Goal: Task Accomplishment & Management: Complete application form

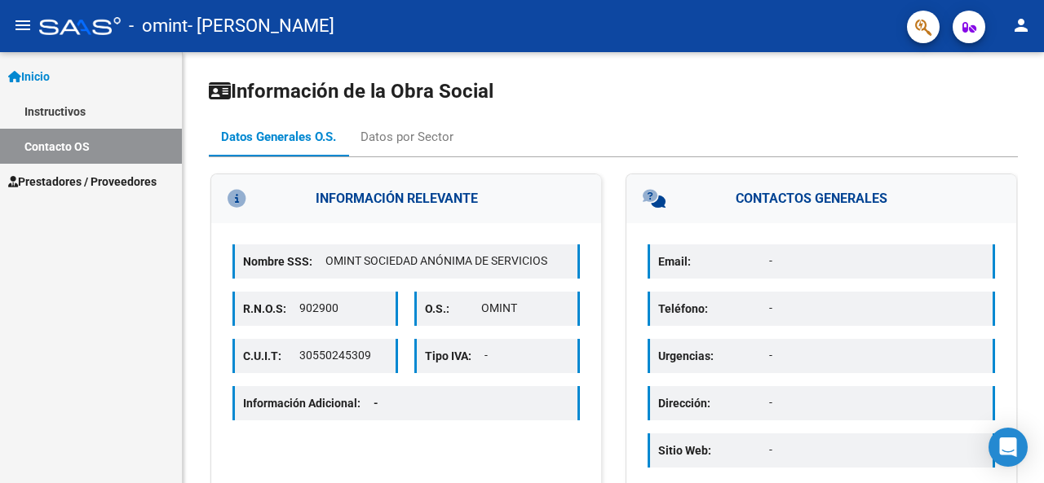
click at [34, 167] on link "Prestadores / Proveedores" at bounding box center [91, 181] width 182 height 35
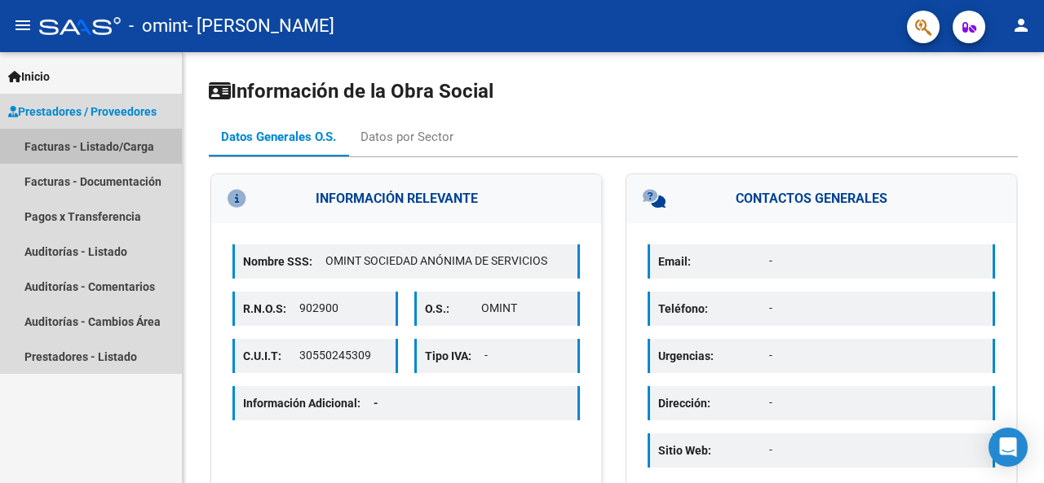
click at [42, 144] on link "Facturas - Listado/Carga" at bounding box center [91, 146] width 182 height 35
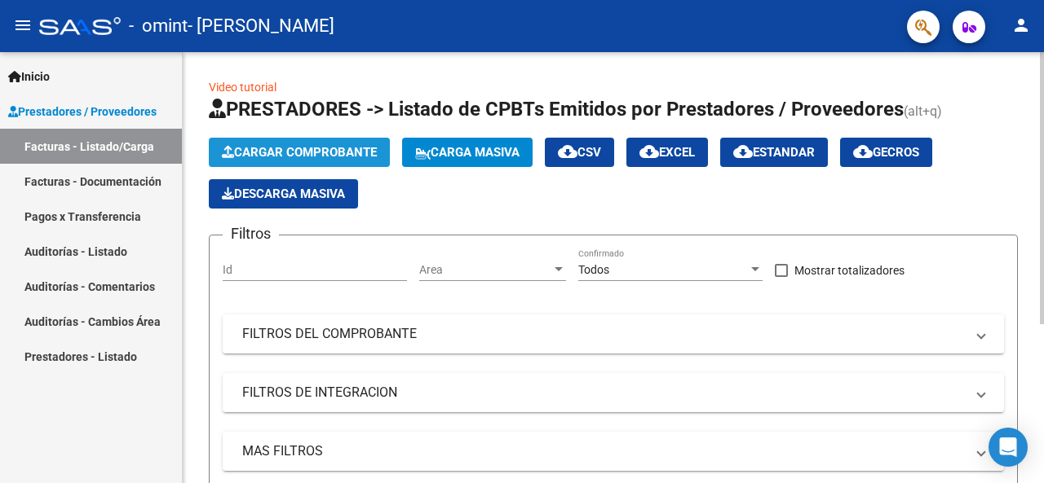
click at [322, 157] on span "Cargar Comprobante" at bounding box center [299, 152] width 155 height 15
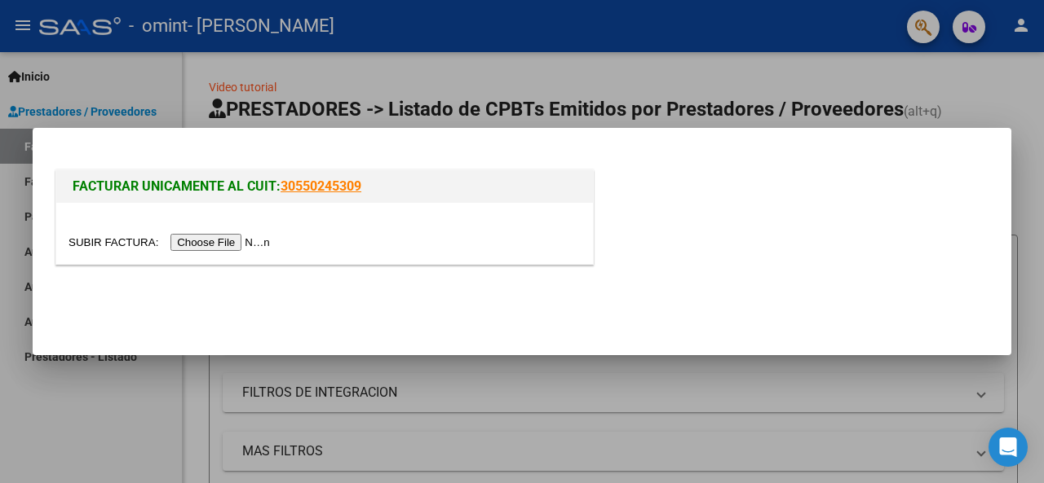
click at [247, 242] on input "file" at bounding box center [171, 242] width 206 height 17
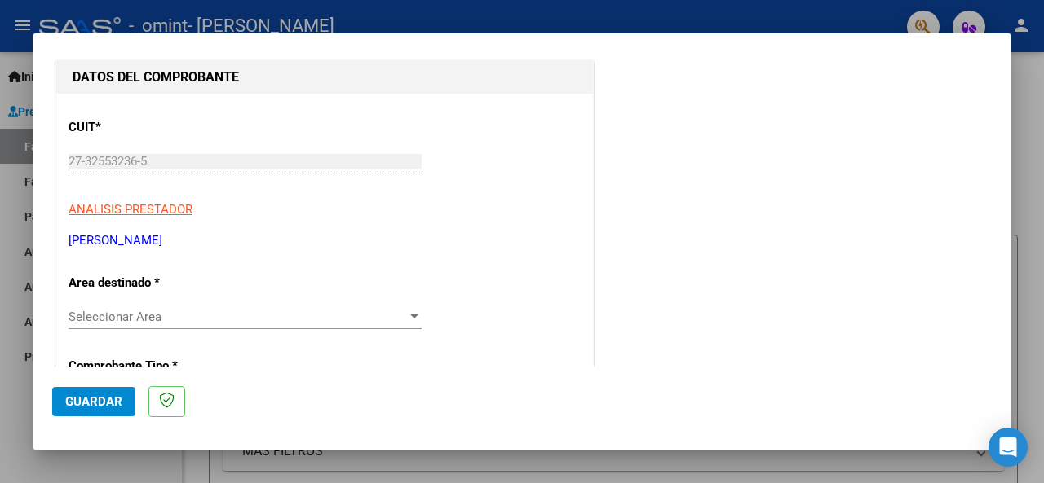
scroll to position [245, 0]
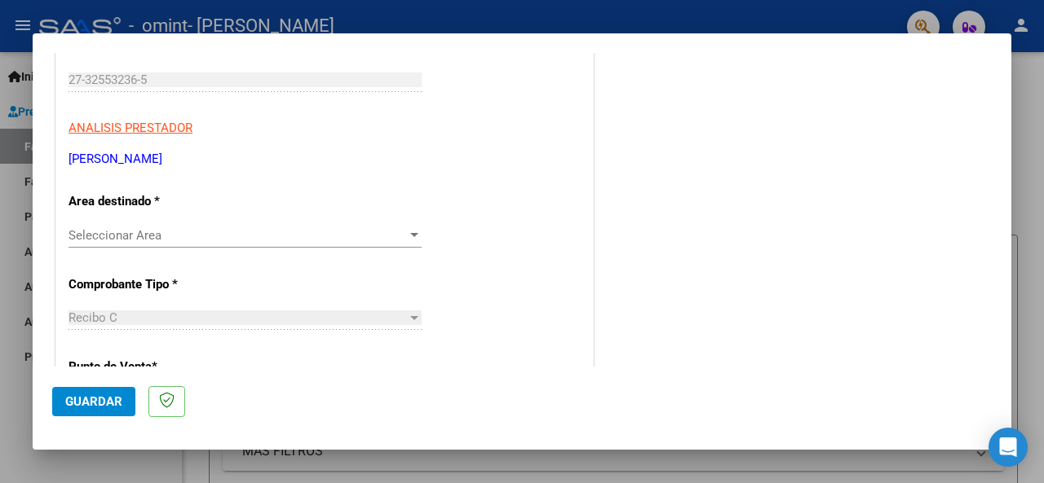
click at [240, 241] on span "Seleccionar Area" at bounding box center [237, 235] width 338 height 15
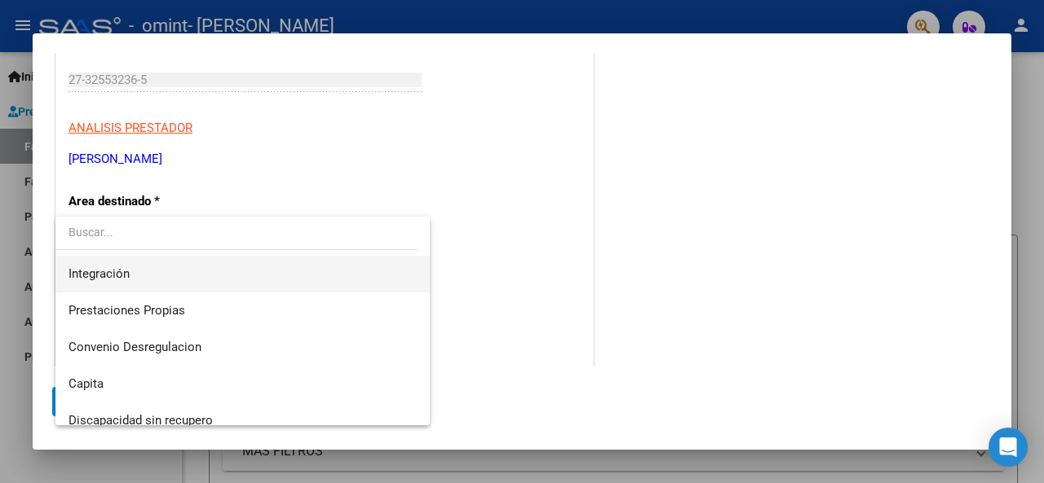
scroll to position [121, 0]
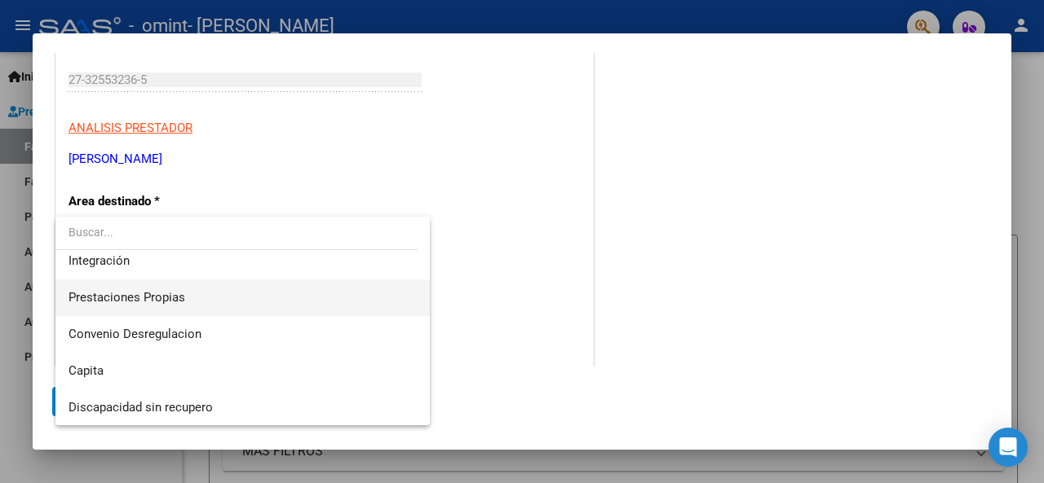
click at [225, 301] on span "Prestaciones Propias" at bounding box center [242, 298] width 349 height 37
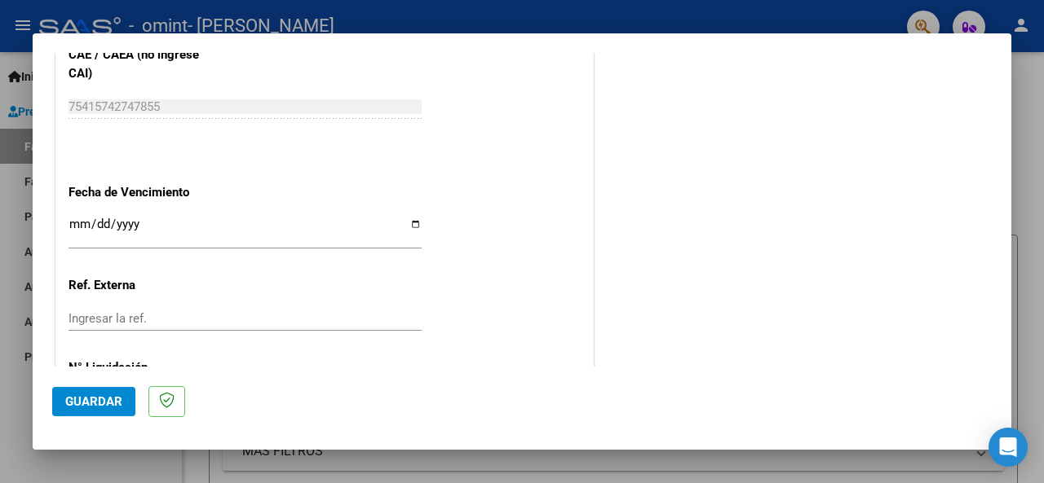
scroll to position [973, 0]
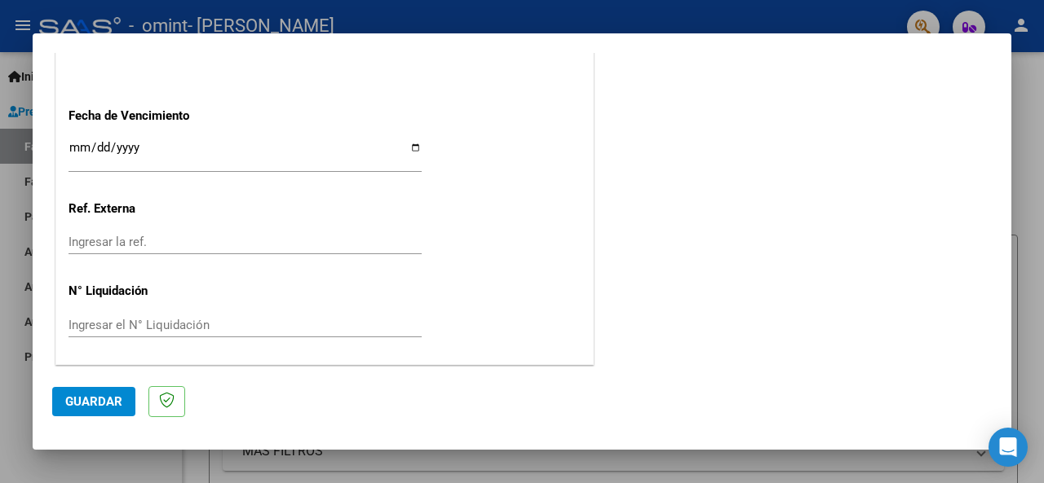
click at [148, 236] on input "Ingresar la ref." at bounding box center [244, 242] width 353 height 15
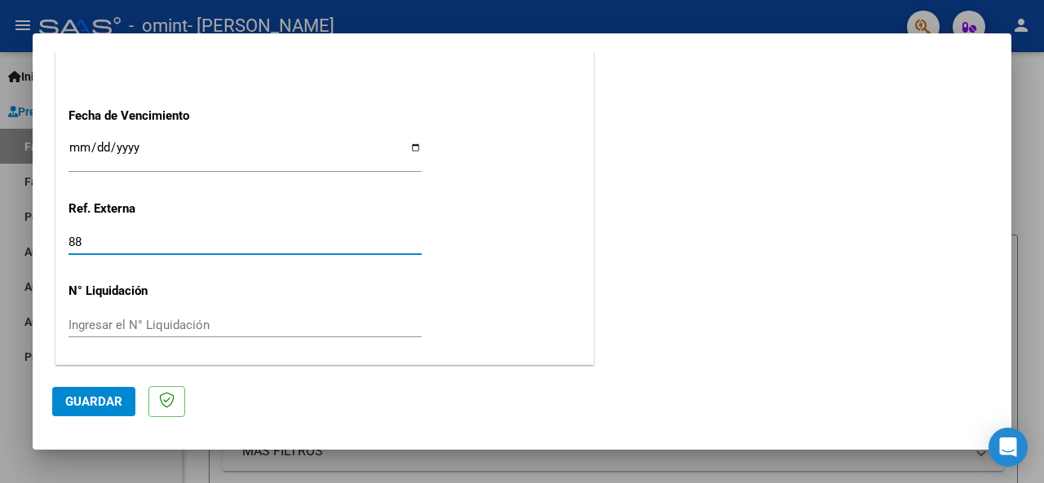
type input "8"
click at [192, 324] on input "Ingresar el N° Liquidación" at bounding box center [244, 325] width 353 height 15
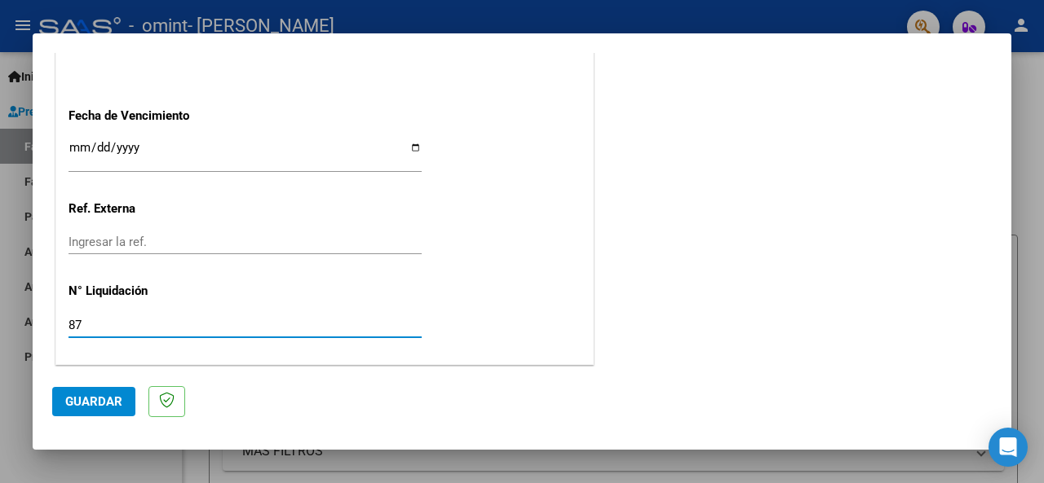
type input "8"
type input "1"
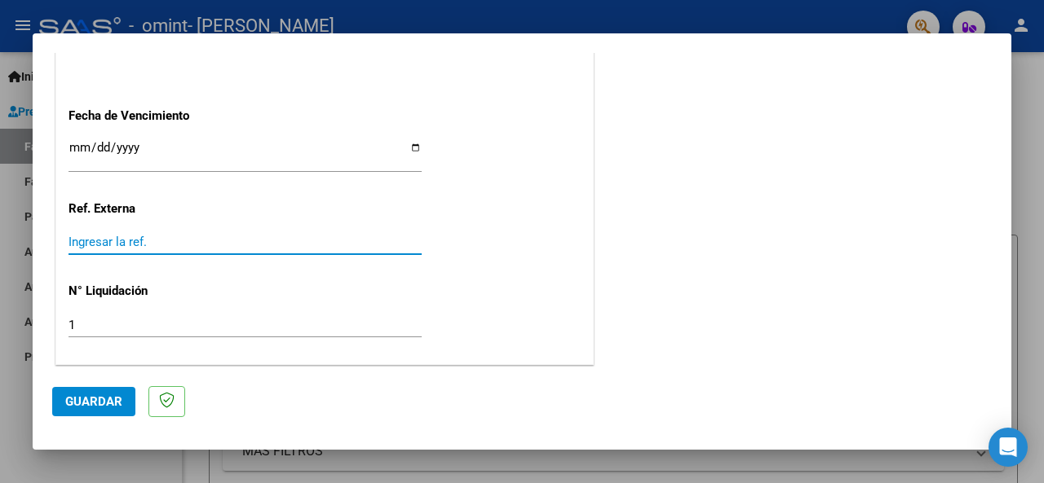
click at [137, 242] on input "Ingresar la ref." at bounding box center [244, 242] width 353 height 15
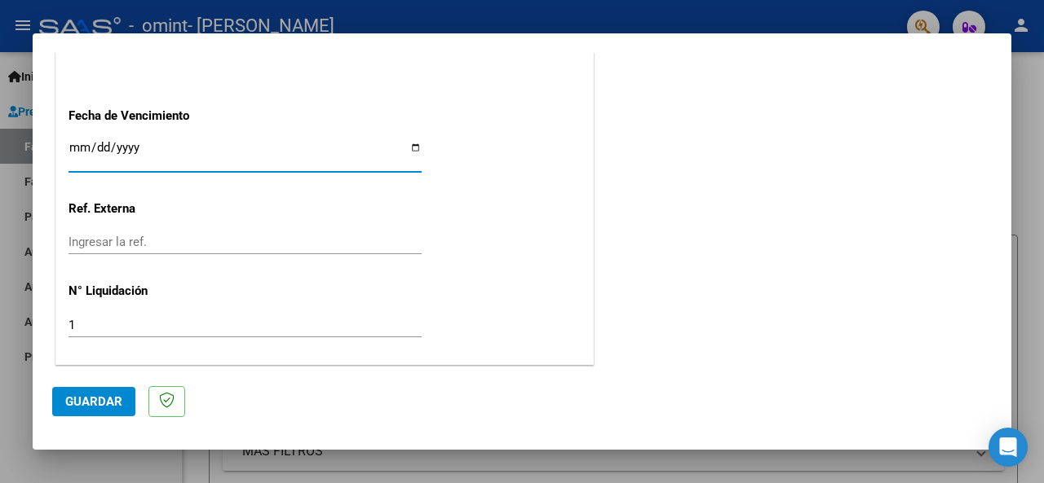
click at [143, 152] on input "Ingresar la fecha" at bounding box center [244, 154] width 353 height 26
click at [79, 148] on input "Ingresar la fecha" at bounding box center [244, 154] width 353 height 26
click at [112, 148] on input "Ingresar la fecha" at bounding box center [244, 154] width 353 height 26
type input "[DATE]"
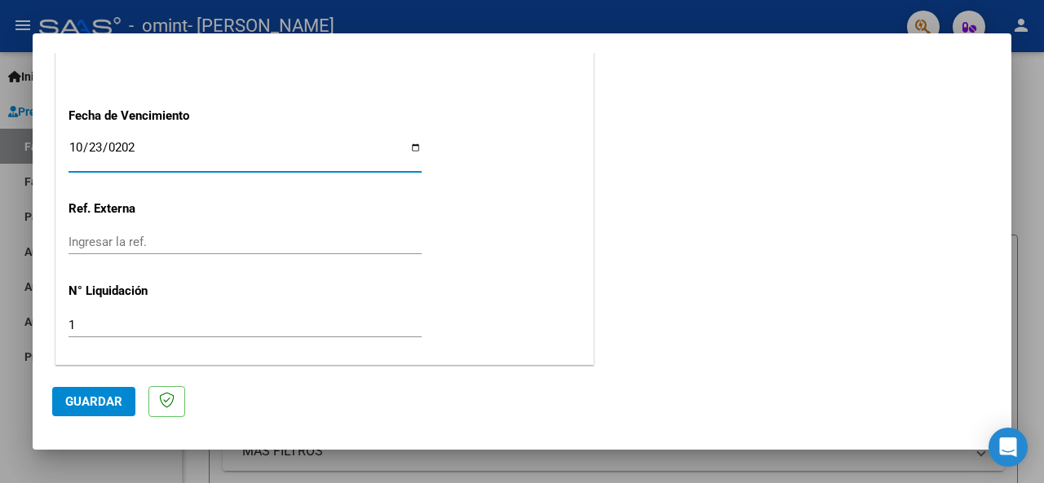
click at [86, 391] on button "Guardar" at bounding box center [93, 401] width 83 height 29
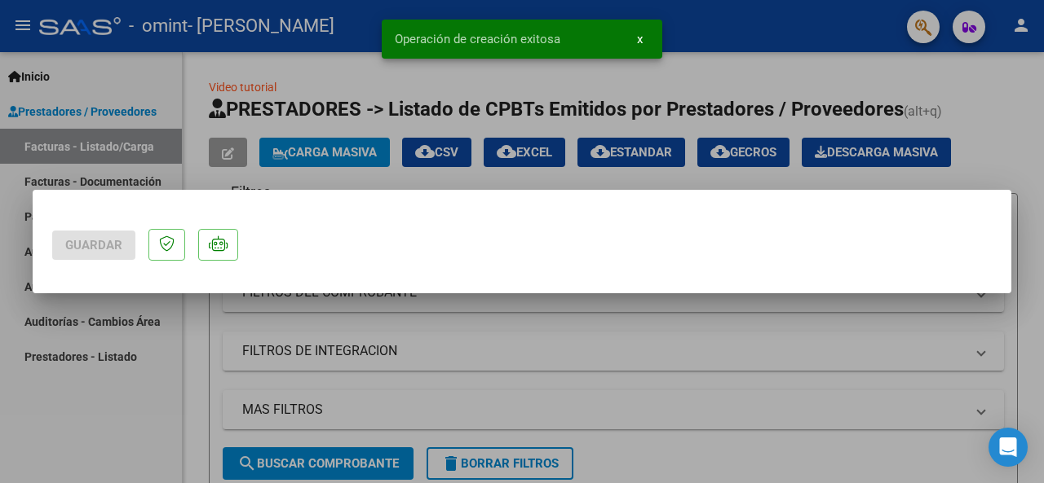
scroll to position [0, 0]
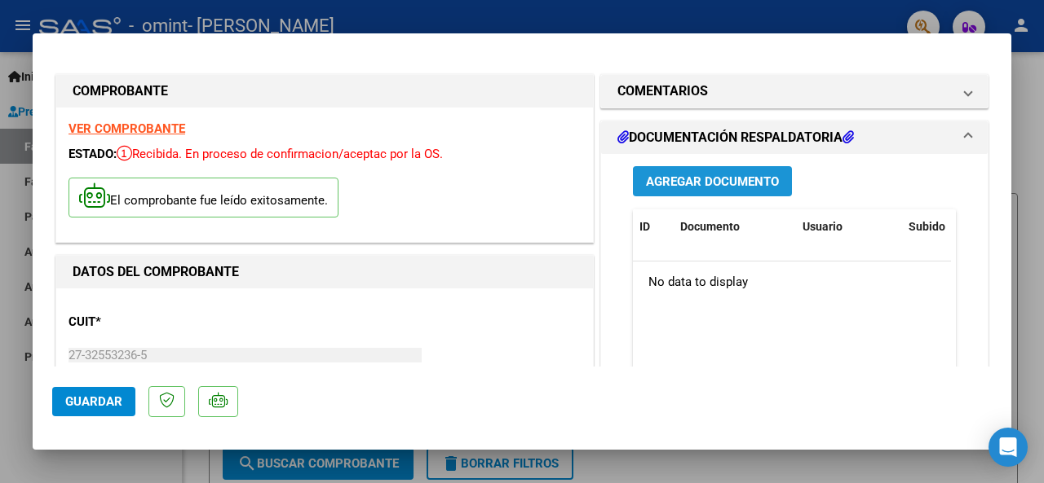
click at [745, 183] on span "Agregar Documento" at bounding box center [712, 181] width 133 height 15
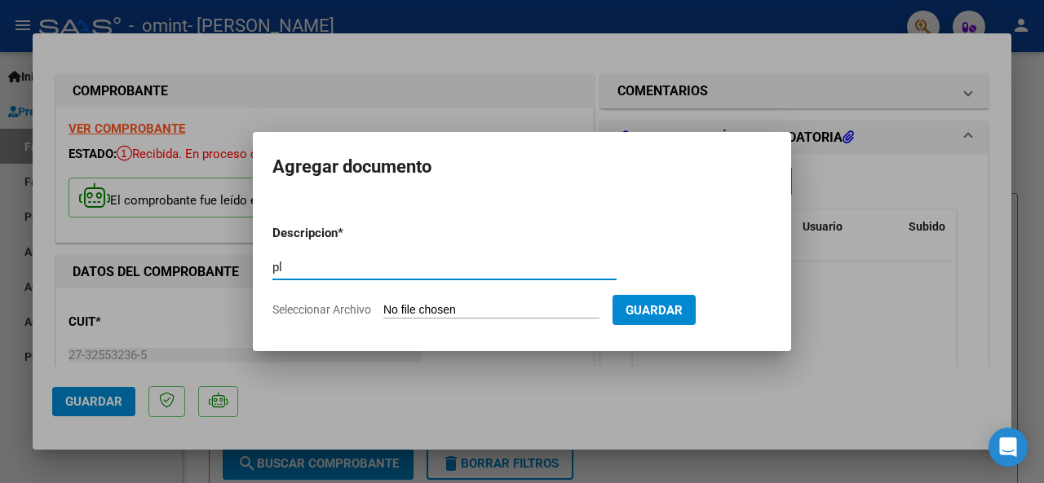
type input "p"
type input "Planilla de Asistencia"
click at [285, 304] on span "Seleccionar Archivo" at bounding box center [321, 309] width 99 height 13
click at [383, 304] on input "Seleccionar Archivo" at bounding box center [491, 310] width 216 height 15
type input "C:\fakepath\Planilla [PERSON_NAME] Septiembre.pdf"
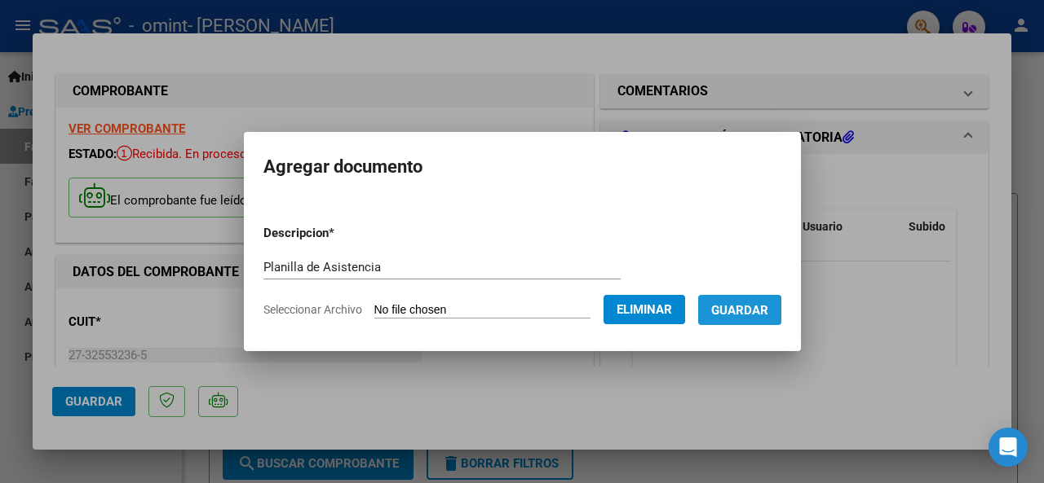
click at [756, 313] on span "Guardar" at bounding box center [739, 310] width 57 height 15
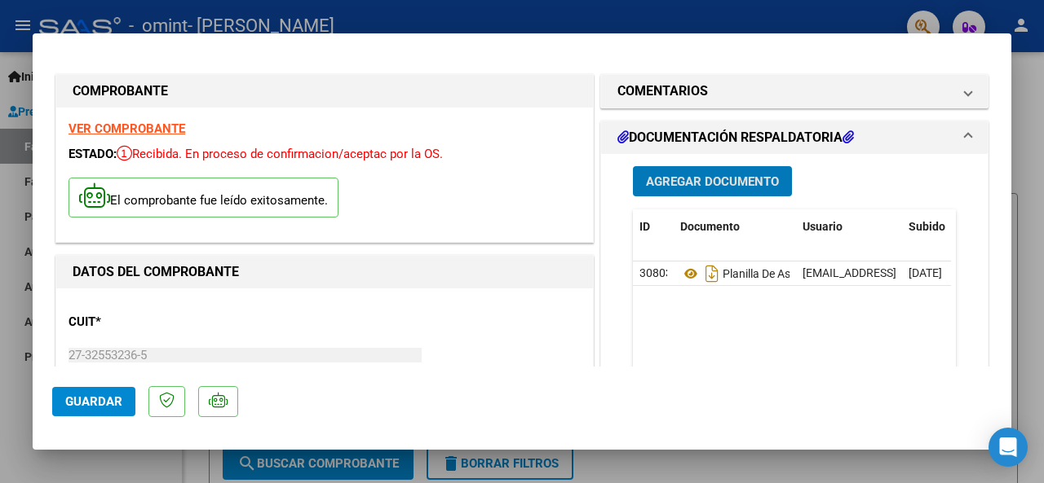
click at [99, 402] on span "Guardar" at bounding box center [93, 402] width 57 height 15
